Goal: Information Seeking & Learning: Learn about a topic

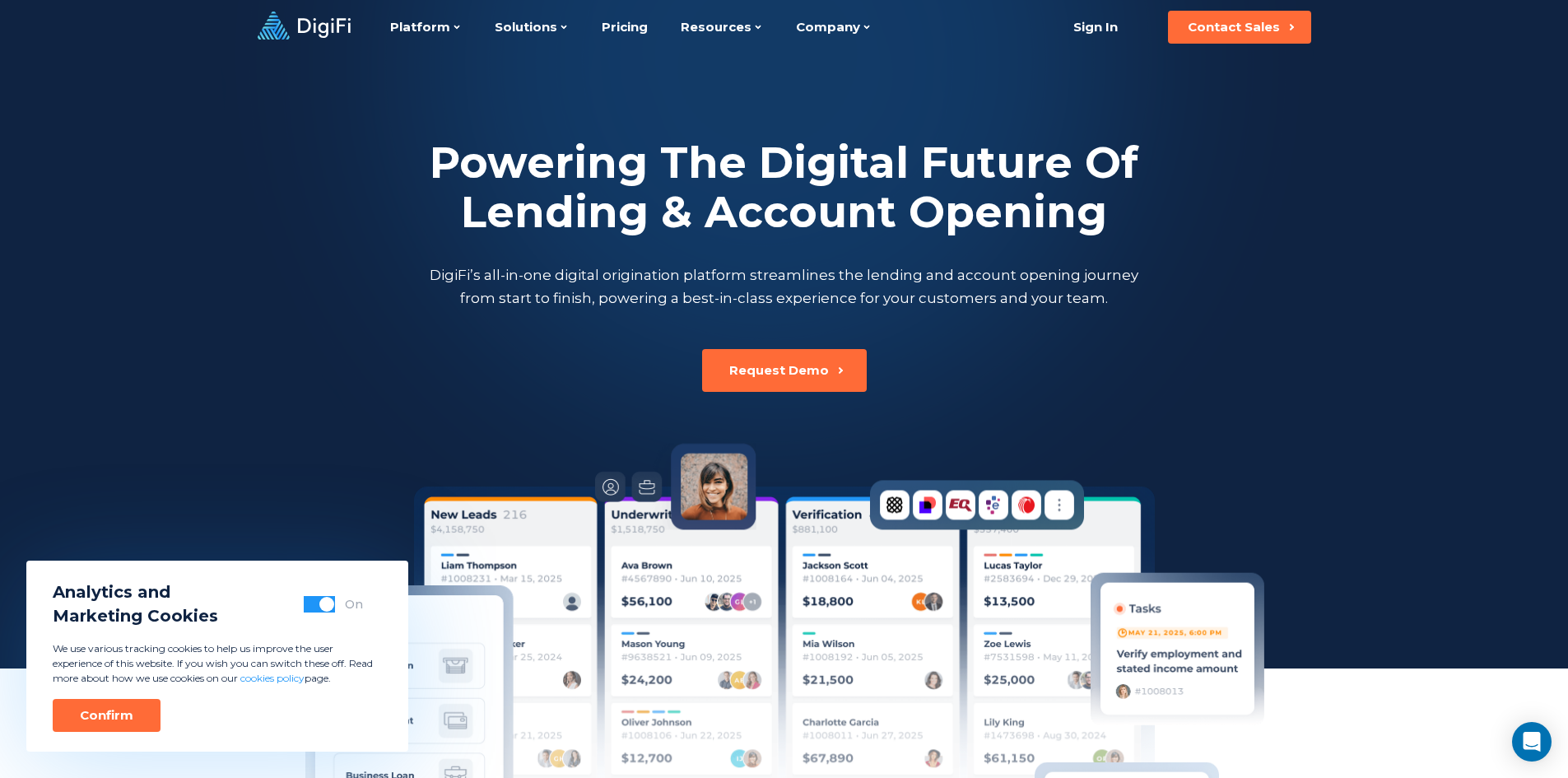
drag, startPoint x: 120, startPoint y: 710, endPoint x: 773, endPoint y: 290, distance: 776.4
click at [126, 711] on div "Confirm" at bounding box center [106, 716] width 53 height 17
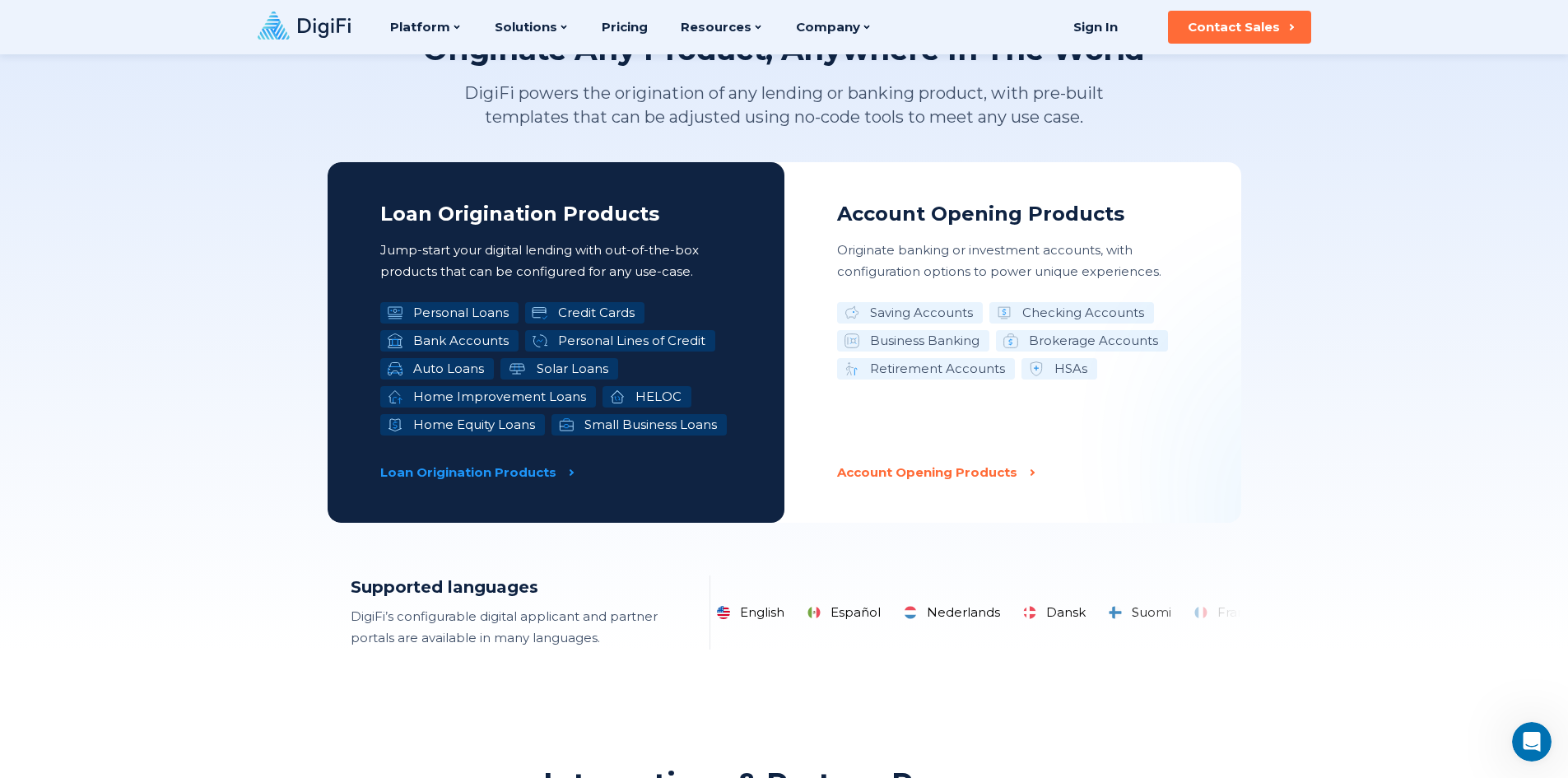
scroll to position [2504, 0]
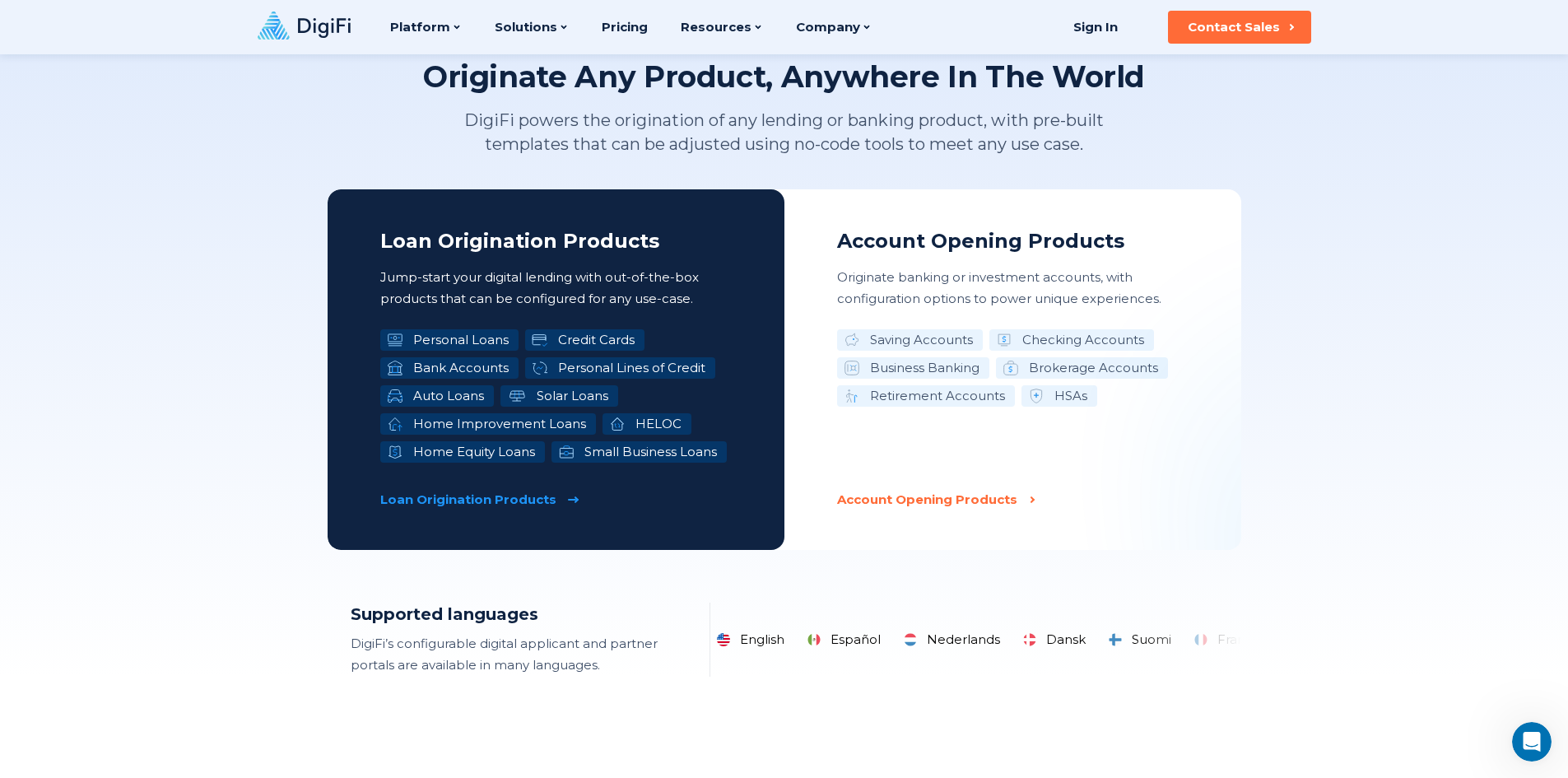
click at [515, 493] on p "Loan Origination Products" at bounding box center [468, 500] width 176 height 22
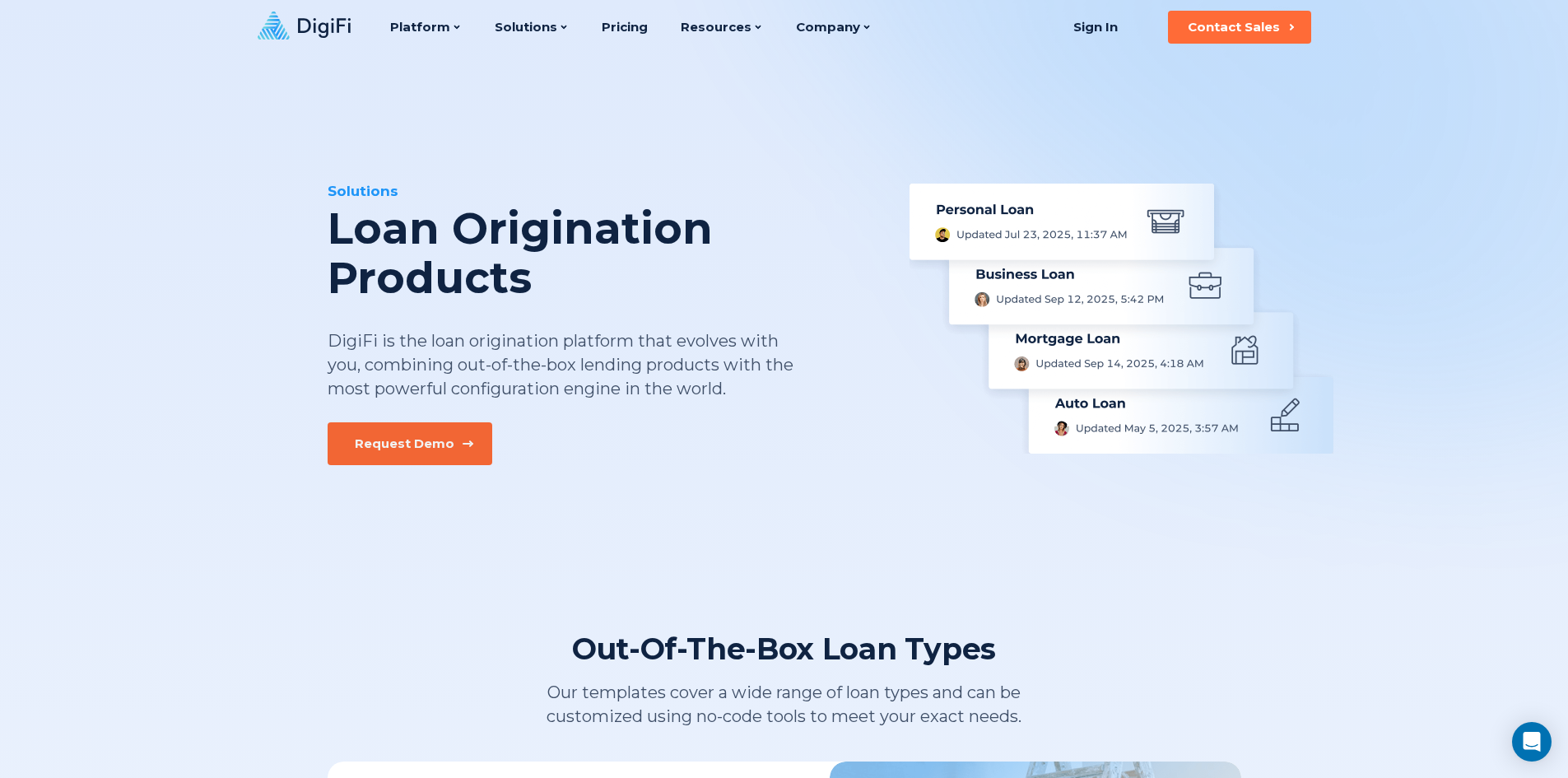
click at [411, 443] on div "Request Demo" at bounding box center [404, 444] width 100 height 17
click at [301, 22] on icon at bounding box center [304, 26] width 93 height 28
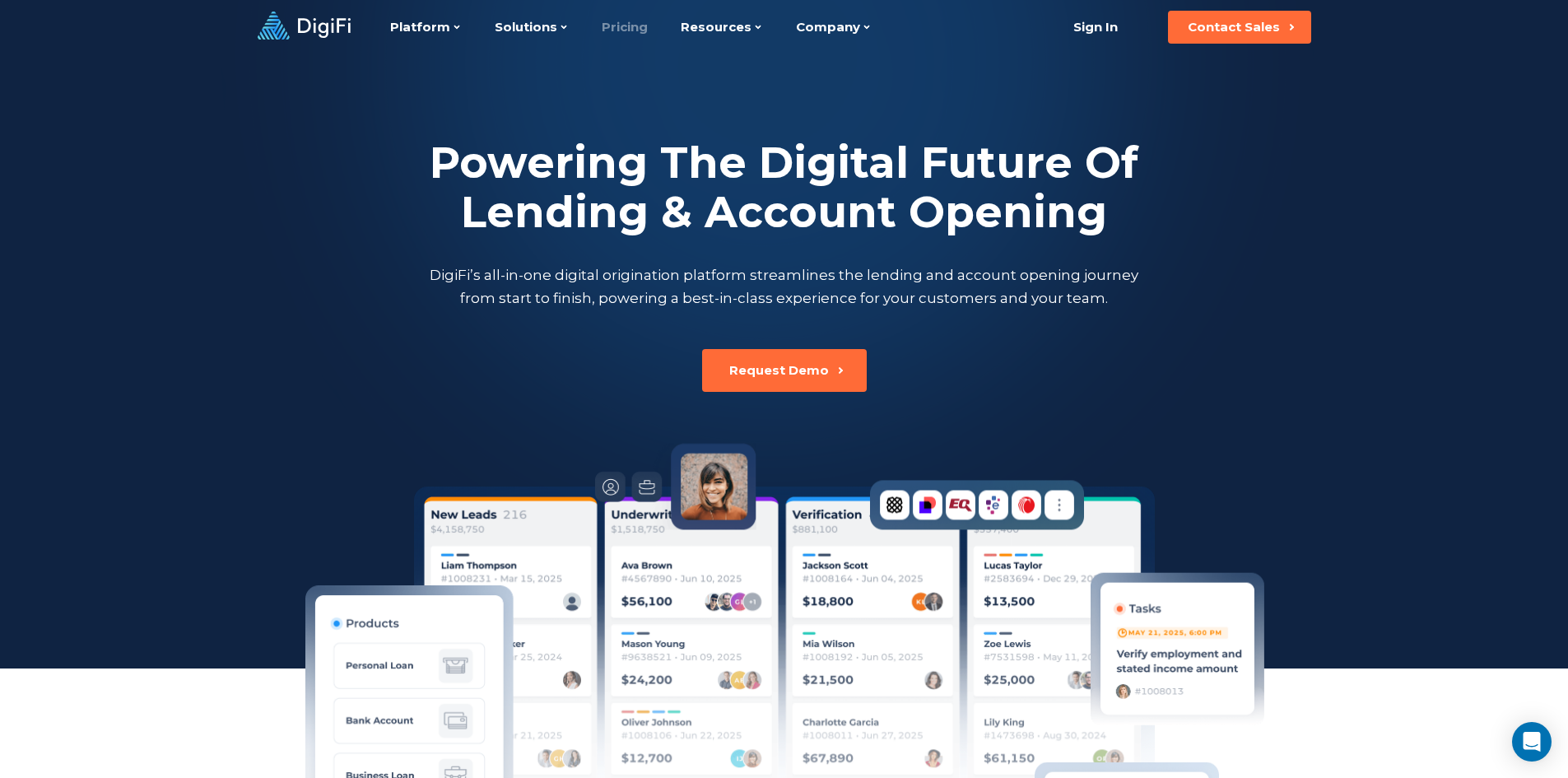
click at [616, 20] on link "Pricing" at bounding box center [625, 27] width 46 height 54
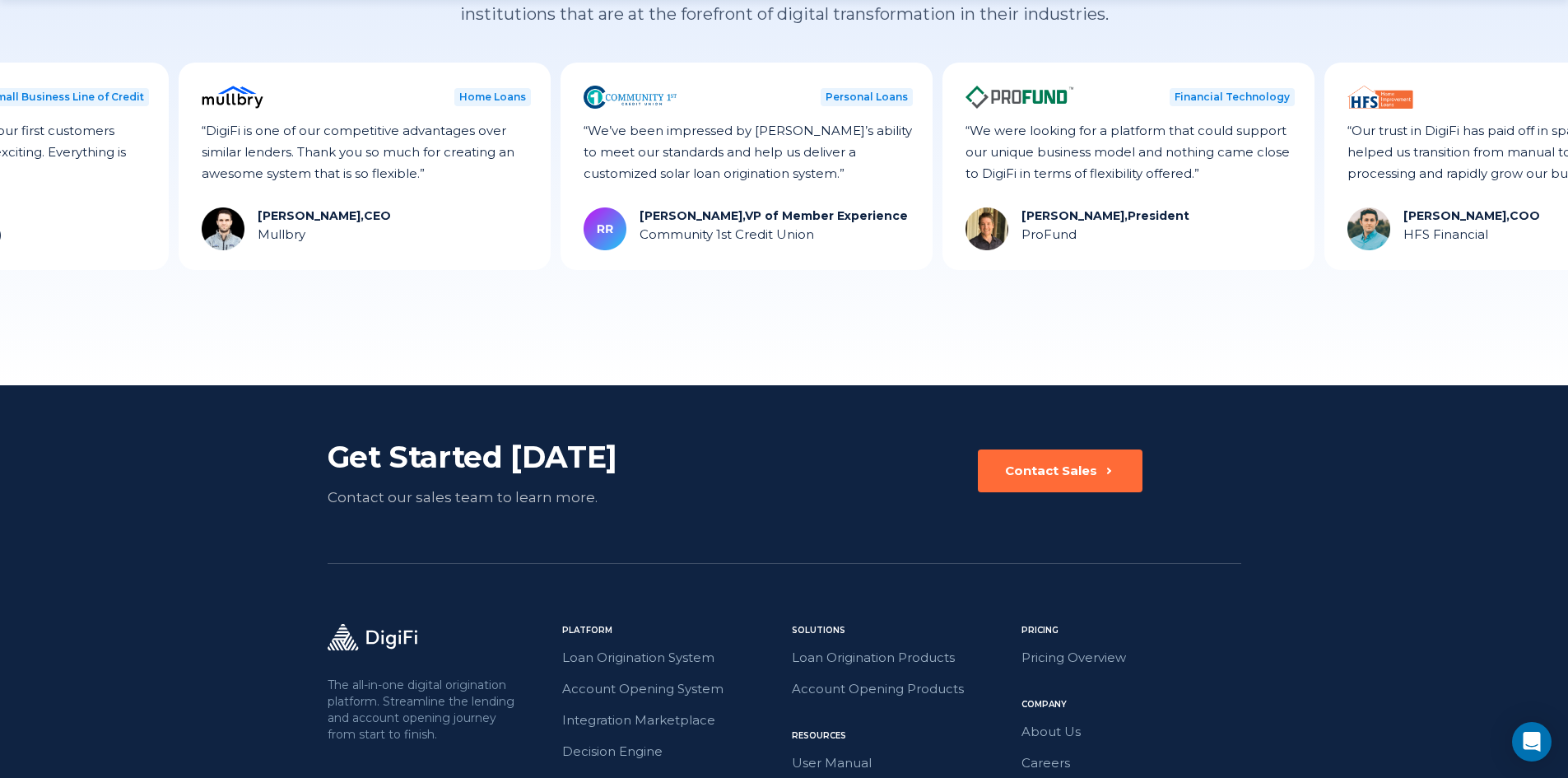
scroll to position [2141, 0]
